Goal: Check status: Check status

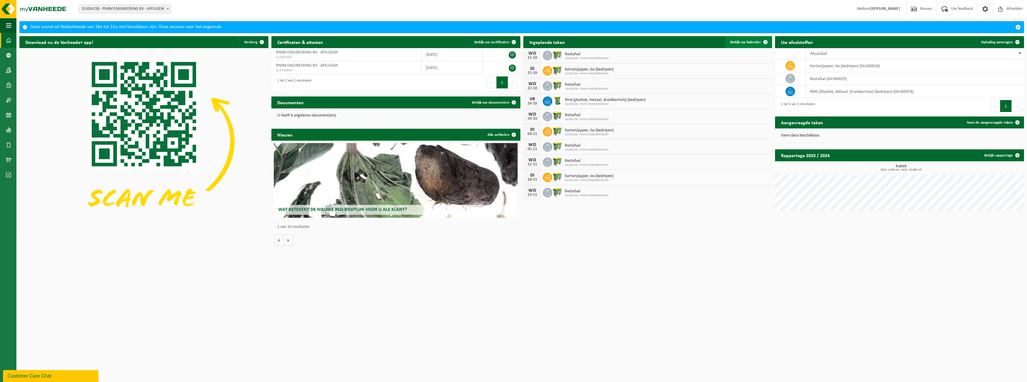
click at [754, 39] on link "Bekijk uw kalender" at bounding box center [748, 42] width 46 height 12
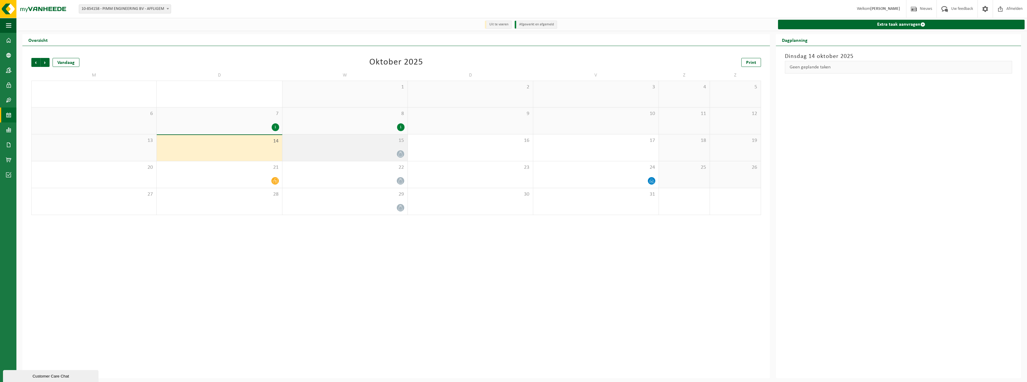
click at [363, 153] on div at bounding box center [344, 154] width 119 height 8
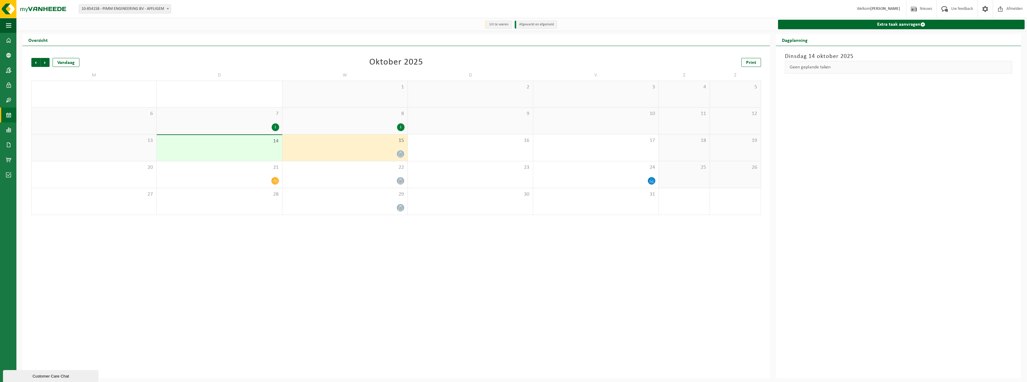
click at [410, 304] on div "Vorige Volgende Vandaag [DATE] Print M D W D V Z Z 29 30 1 2 3 4 5 6 7 1 8 1 9 …" at bounding box center [395, 212] width 747 height 332
